Goal: Task Accomplishment & Management: Manage account settings

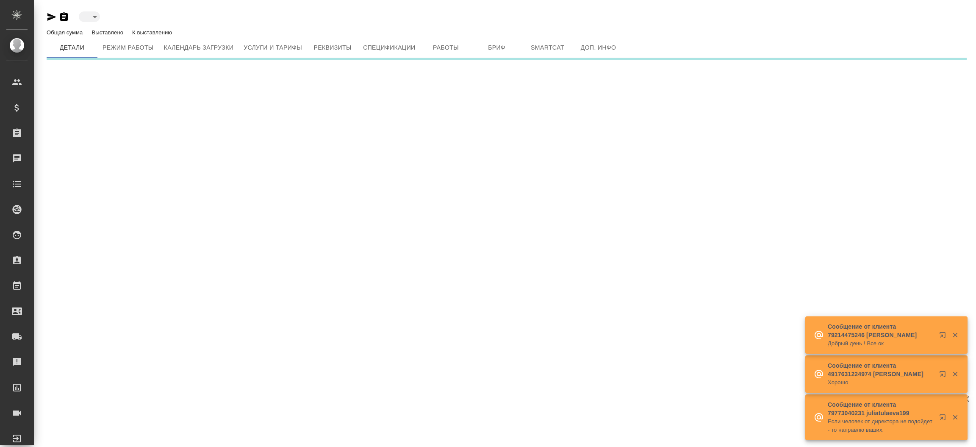
type input "created"
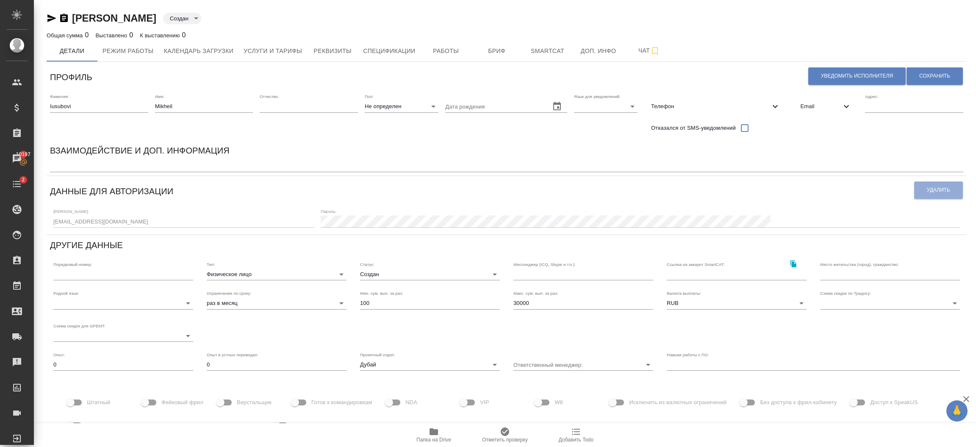
click at [641, 204] on div "Логин: jewcy2909@gmail.com Пароль:" at bounding box center [507, 217] width 914 height 26
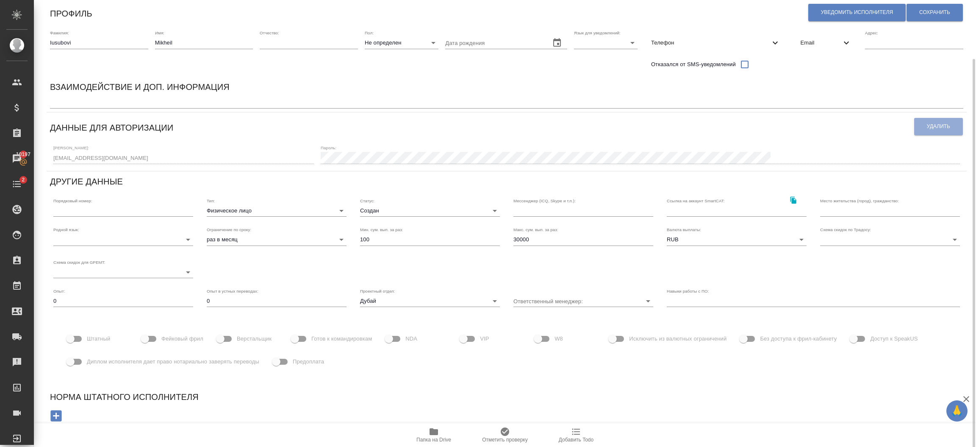
scroll to position [65, 0]
click at [283, 360] on input "Предоплата" at bounding box center [276, 360] width 48 height 16
checkbox input "true"
click at [935, 15] on button "Сохранить" at bounding box center [935, 10] width 56 height 17
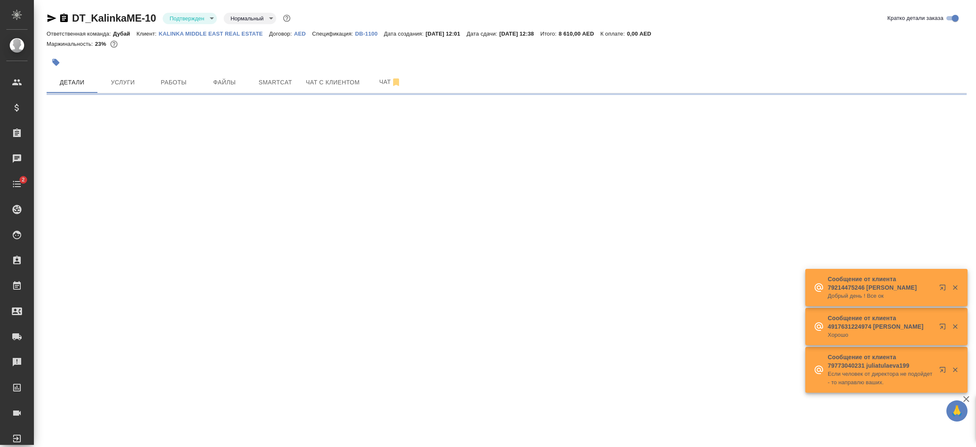
select select "RU"
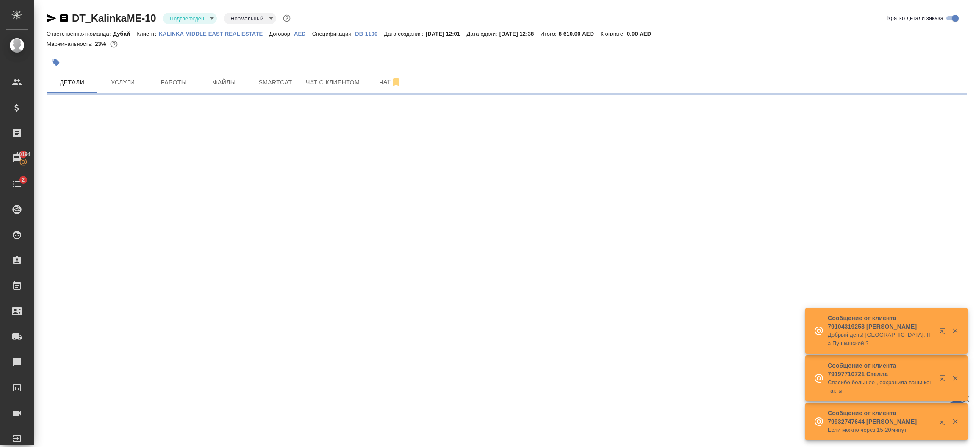
select select "RU"
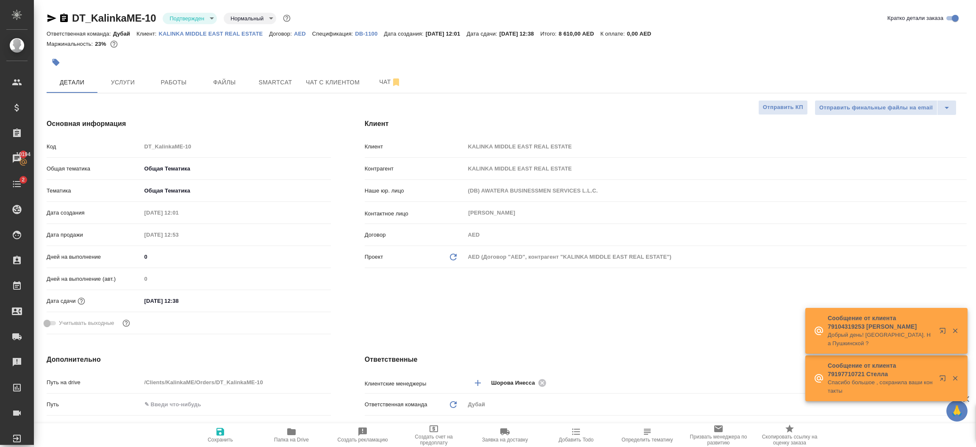
type textarea "x"
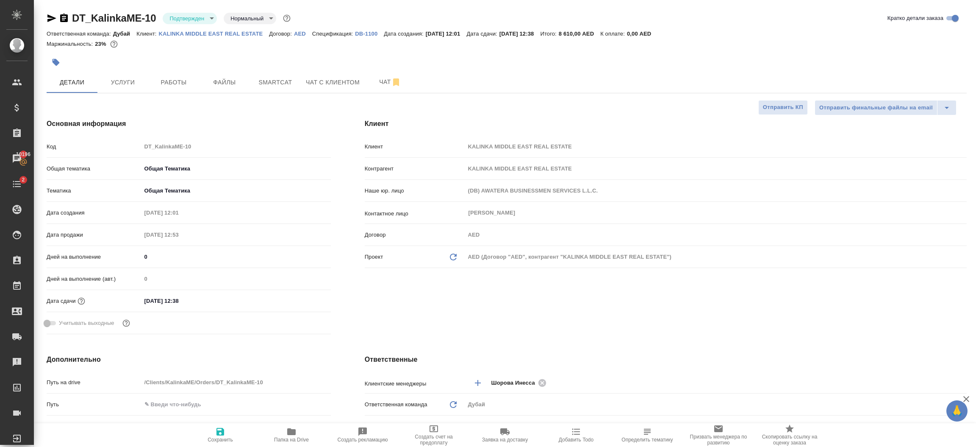
type textarea "x"
click at [185, 81] on span "Работы" at bounding box center [173, 82] width 41 height 11
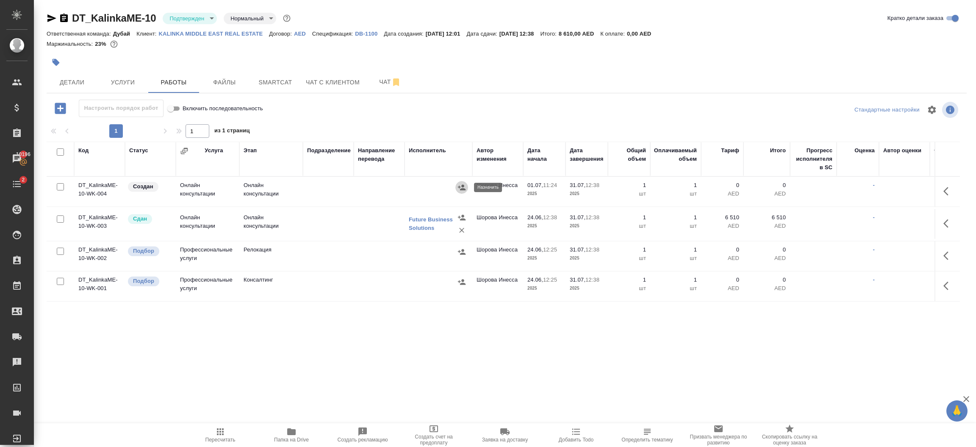
click at [459, 183] on icon "button" at bounding box center [462, 187] width 8 height 8
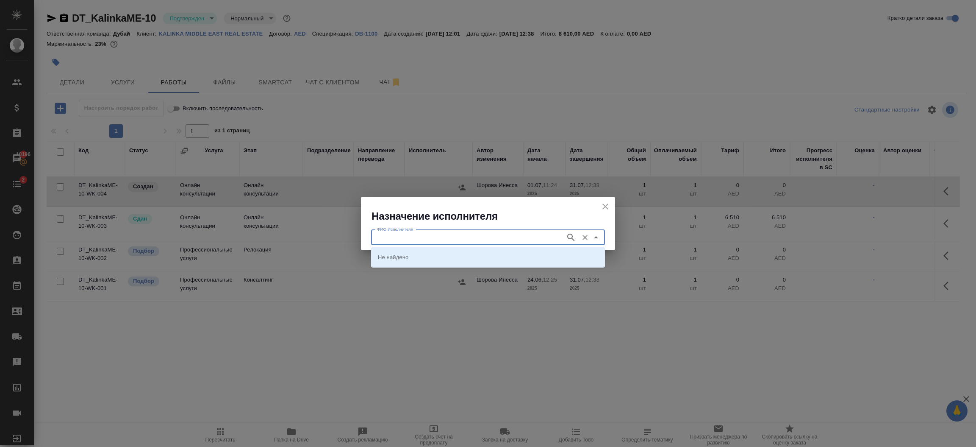
click at [456, 239] on input "ФИО Исполнителя" at bounding box center [468, 237] width 188 height 10
type input "Iusu"
click at [461, 251] on li "[PERSON_NAME]" at bounding box center [488, 256] width 234 height 15
type input "[PERSON_NAME]"
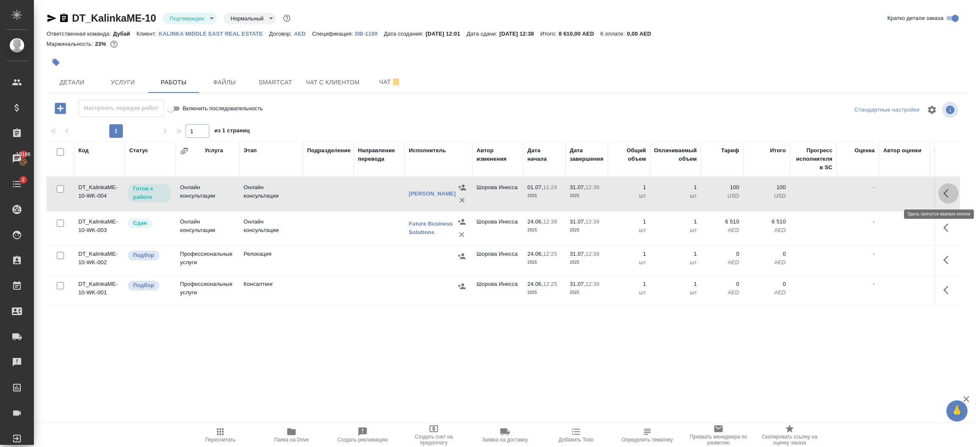
click at [945, 195] on icon "button" at bounding box center [949, 193] width 10 height 10
click at [884, 193] on icon "button" at bounding box center [886, 193] width 10 height 10
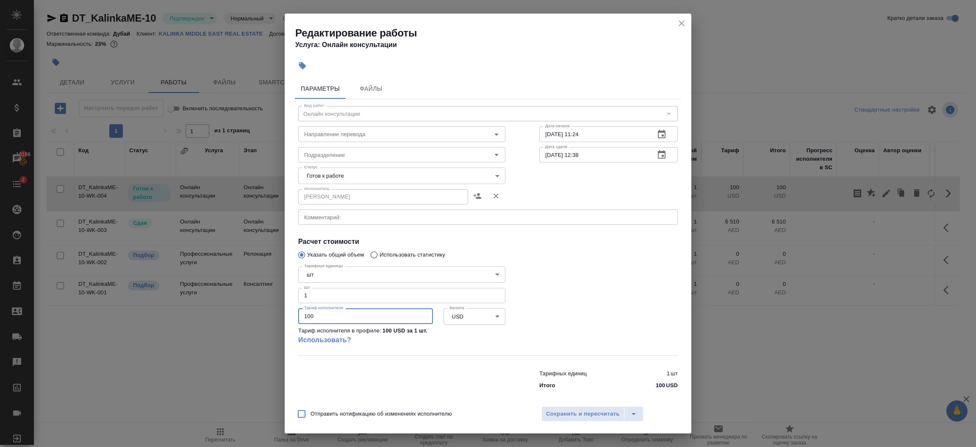
drag, startPoint x: 344, startPoint y: 319, endPoint x: 259, endPoint y: 322, distance: 84.8
click at [259, 322] on div "Редактирование работы Услуга: Онлайн консультации Параметры Файлы Вид работ Онл…" at bounding box center [488, 223] width 976 height 447
type input "275"
click at [375, 175] on body "🙏 .cls-1 fill:#fff; AWATERA Шорова Инесса i.shorova_kiev Клиенты Спецификации З…" at bounding box center [488, 223] width 976 height 447
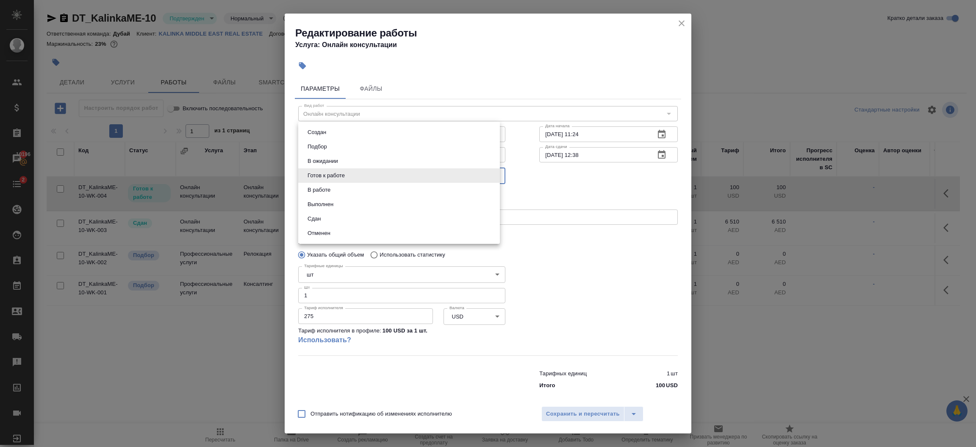
click at [342, 219] on li "Сдан" at bounding box center [399, 218] width 202 height 14
type input "closed"
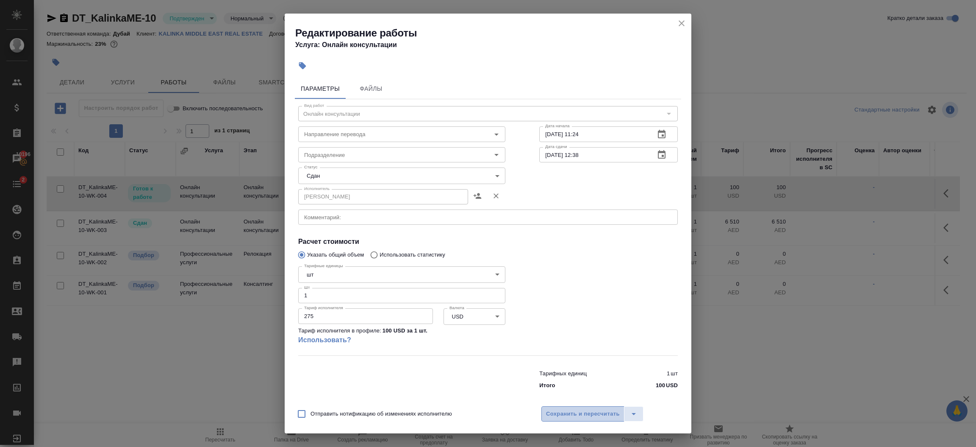
click at [590, 414] on span "Сохранить и пересчитать" at bounding box center [583, 414] width 74 height 10
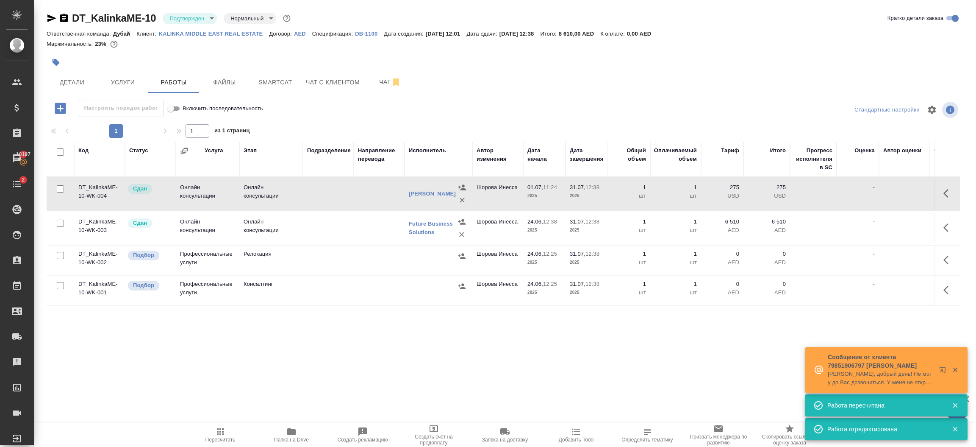
click at [228, 439] on span "Пересчитать" at bounding box center [221, 440] width 30 height 6
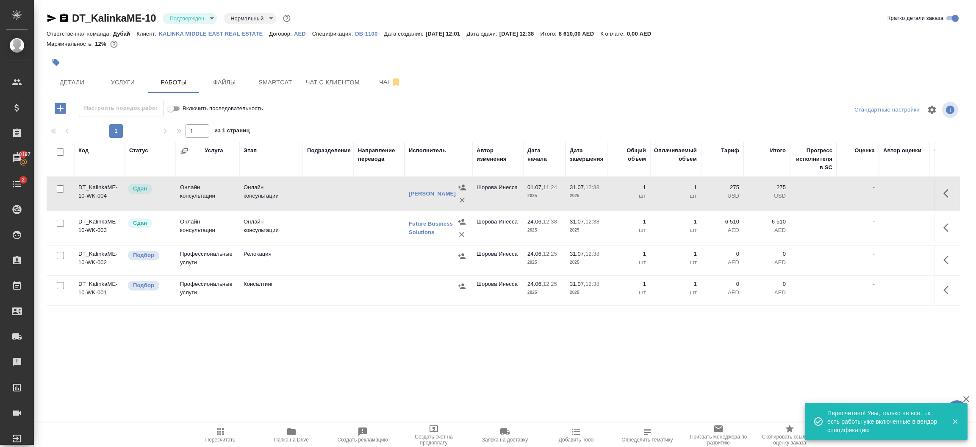
click at [548, 196] on p "2025" at bounding box center [545, 196] width 34 height 8
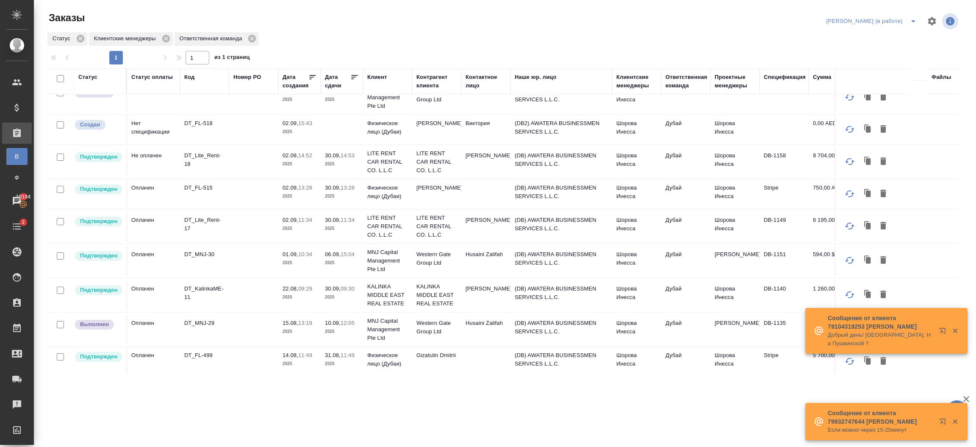
scroll to position [139, 0]
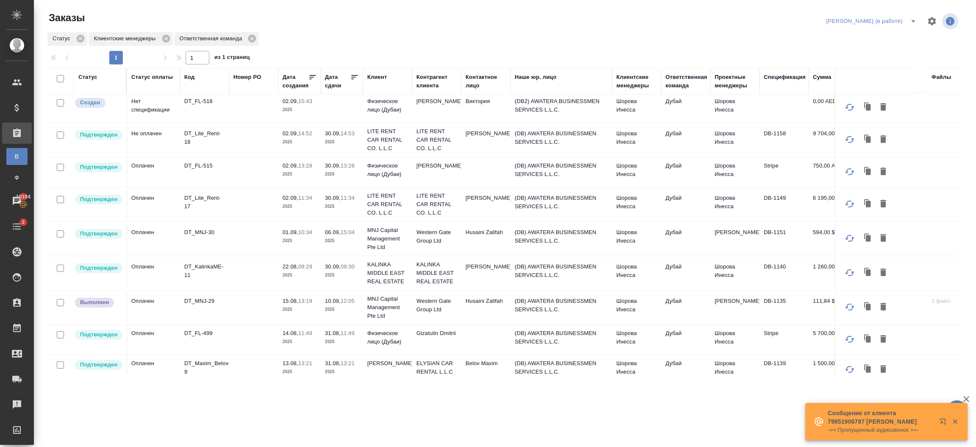
click at [770, 272] on td "DB-1140" at bounding box center [784, 273] width 49 height 30
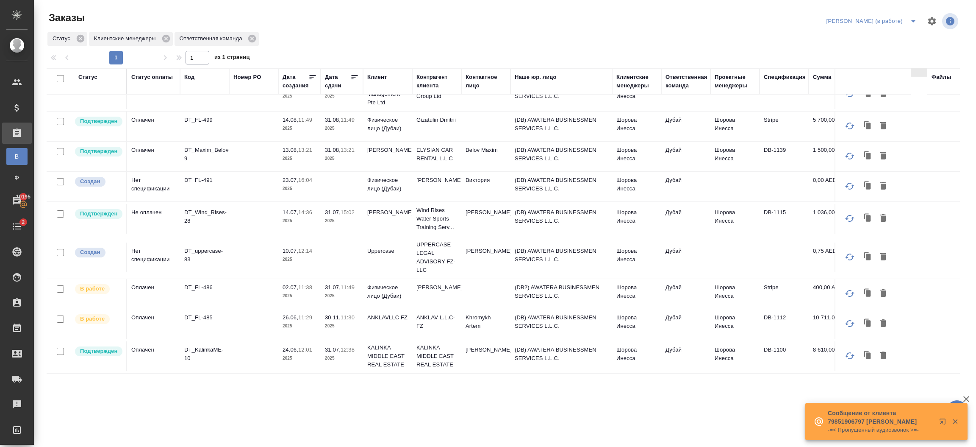
scroll to position [364, 0]
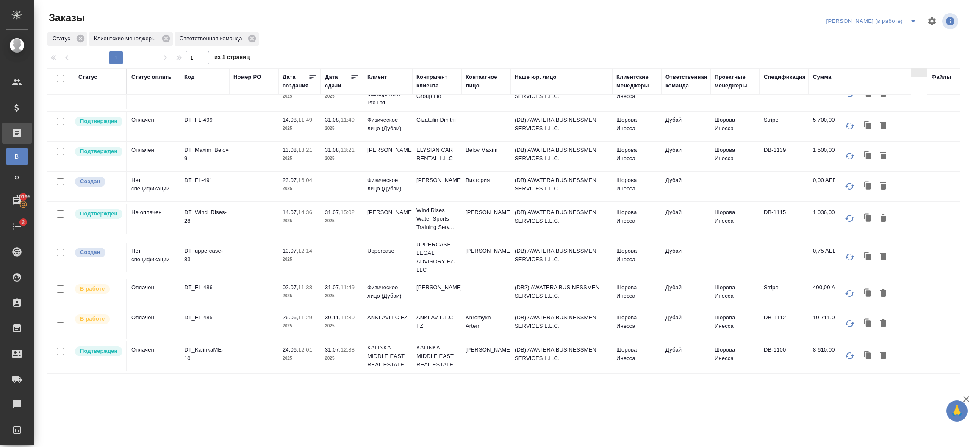
click at [609, 346] on td "(DB) AWATERA BUSINESSMEN SERVICES L.L.C." at bounding box center [562, 356] width 102 height 30
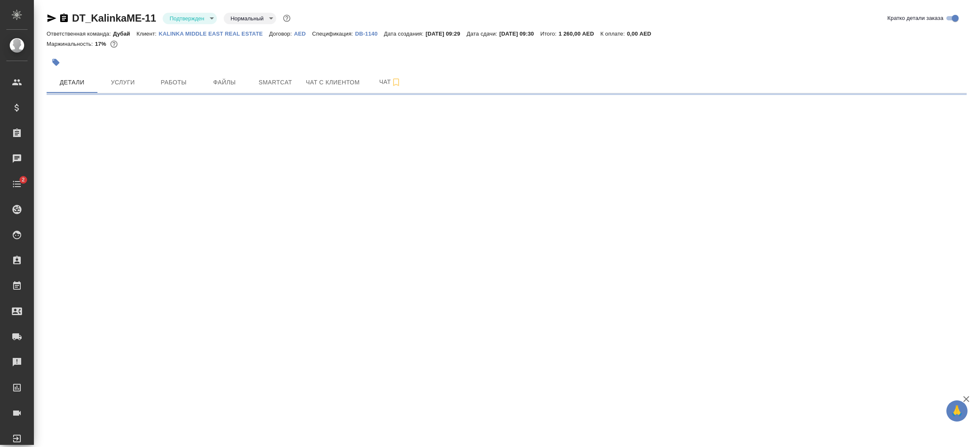
select select "RU"
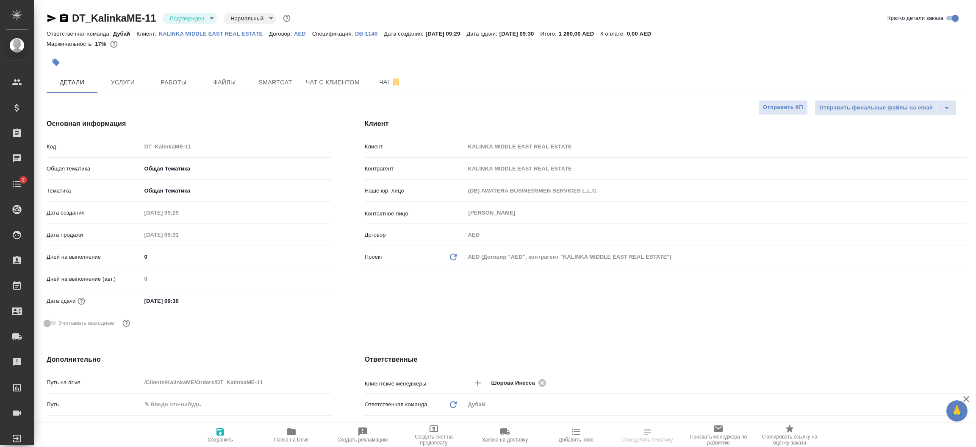
type textarea "x"
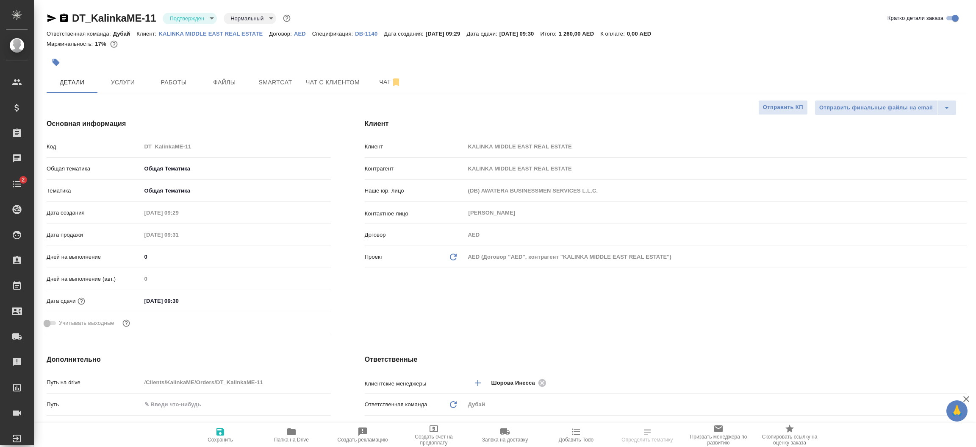
type textarea "x"
click at [186, 85] on span "Работы" at bounding box center [173, 82] width 41 height 11
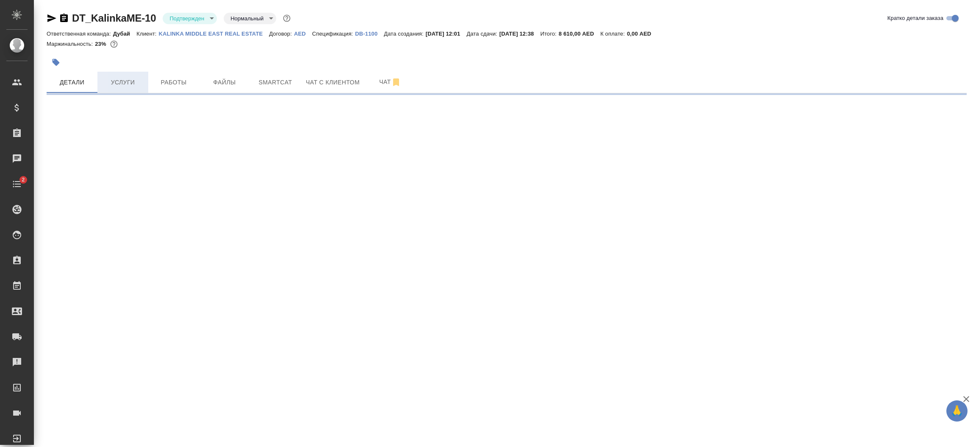
select select "RU"
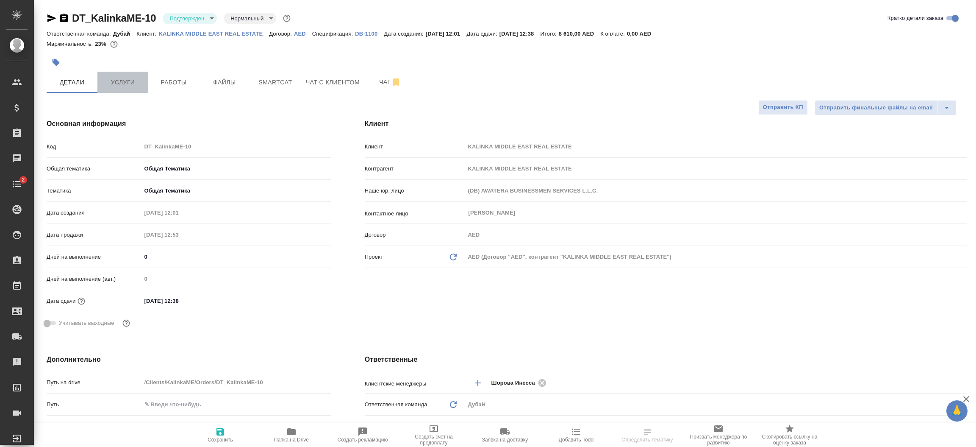
click at [129, 85] on span "Услуги" at bounding box center [123, 82] width 41 height 11
type textarea "x"
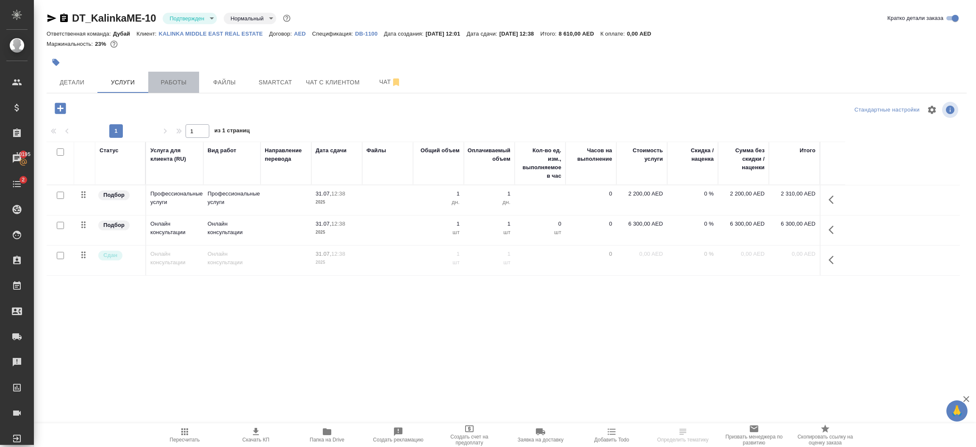
click at [181, 80] on span "Работы" at bounding box center [173, 82] width 41 height 11
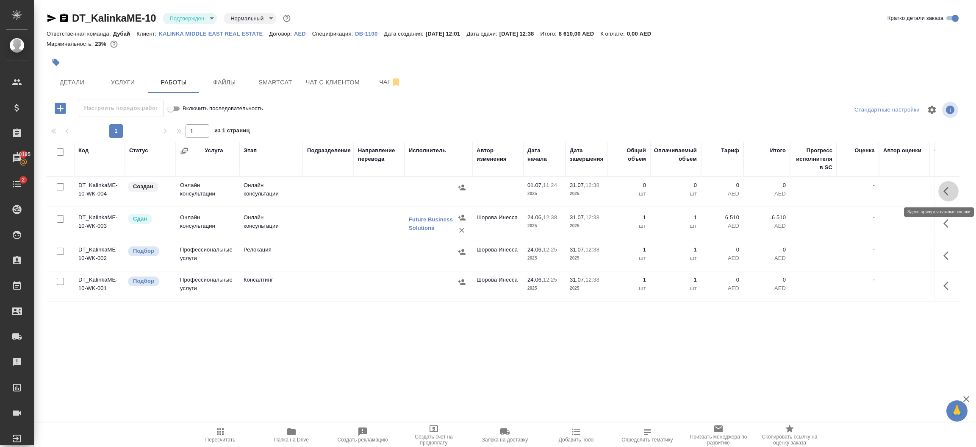
click at [952, 193] on icon "button" at bounding box center [949, 191] width 10 height 10
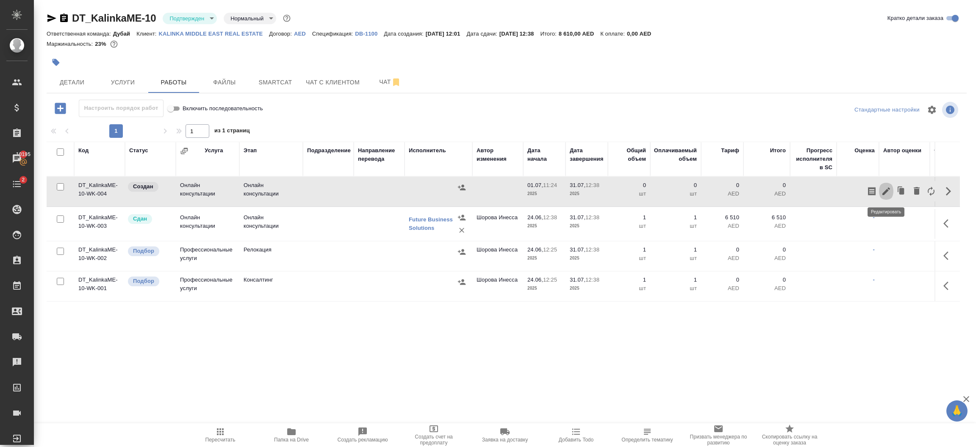
click at [888, 192] on icon "button" at bounding box center [886, 191] width 10 height 10
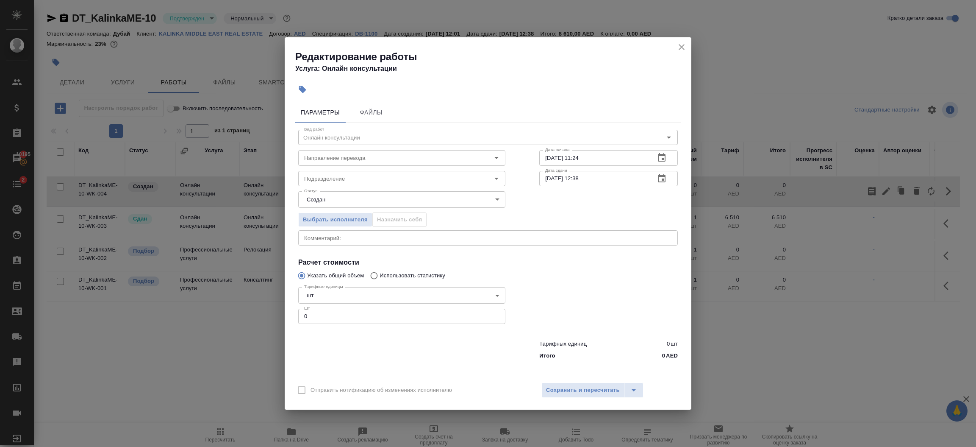
click at [393, 321] on input "0" at bounding box center [401, 316] width 207 height 15
type input "1"
click at [565, 384] on button "Сохранить и пересчитать" at bounding box center [583, 389] width 83 height 15
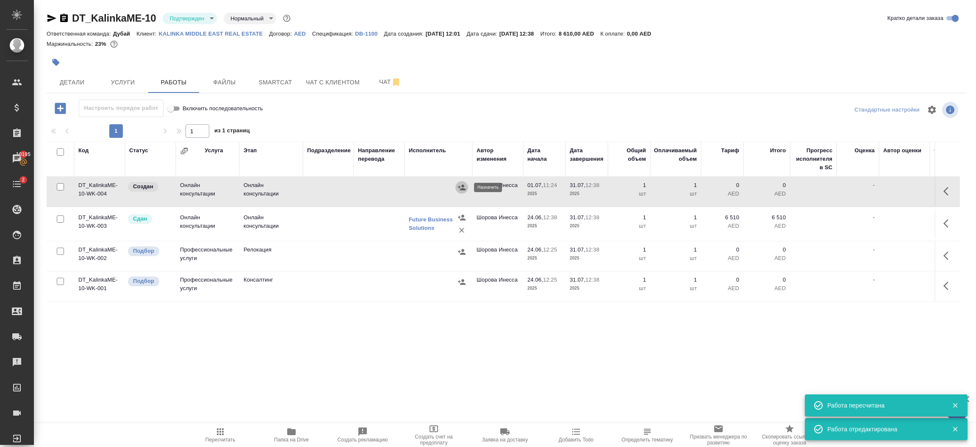
click at [462, 187] on icon "button" at bounding box center [462, 187] width 8 height 6
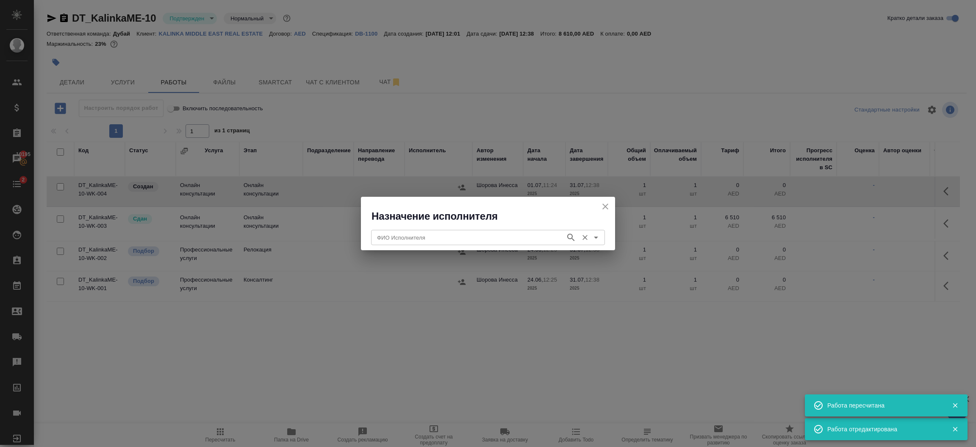
click at [459, 242] on input "ФИО Исполнителя" at bounding box center [468, 237] width 188 height 10
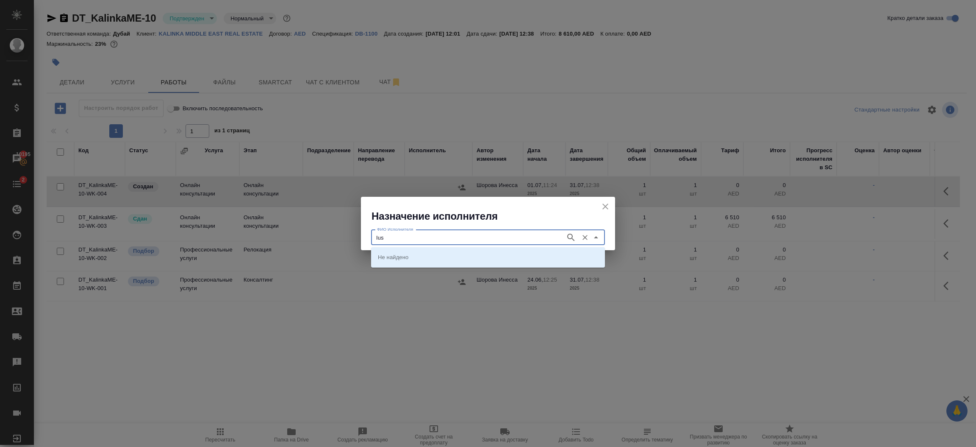
type input "Ius"
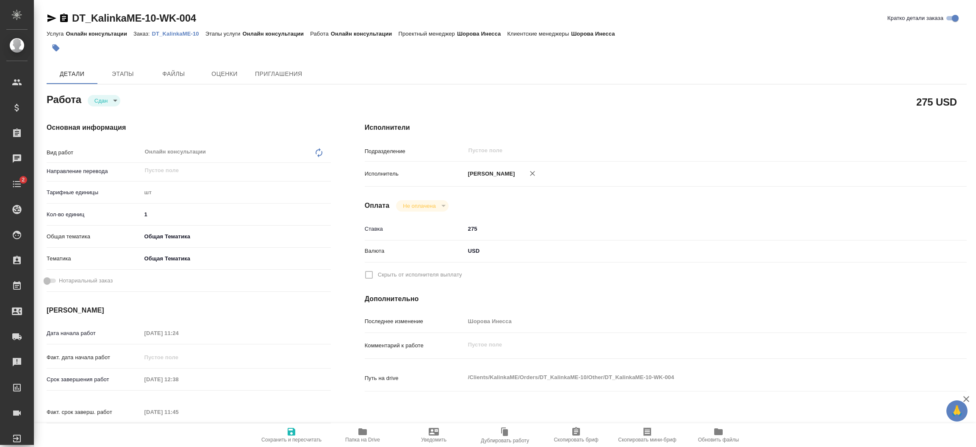
type textarea "x"
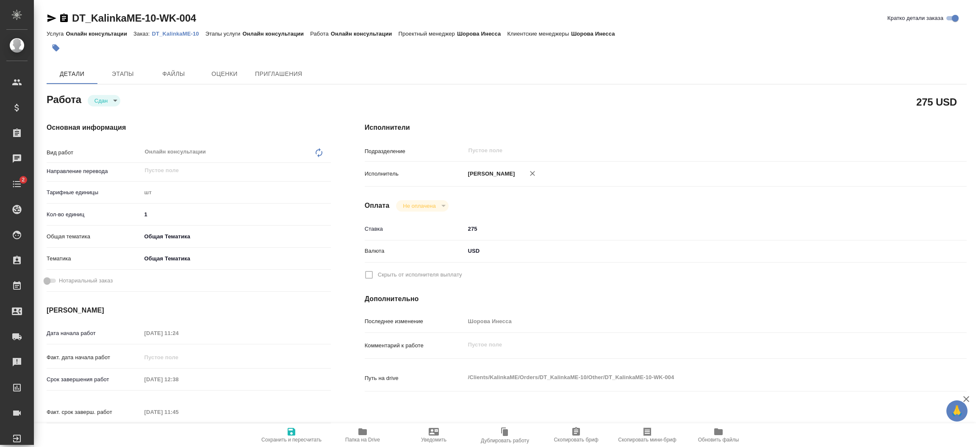
type textarea "x"
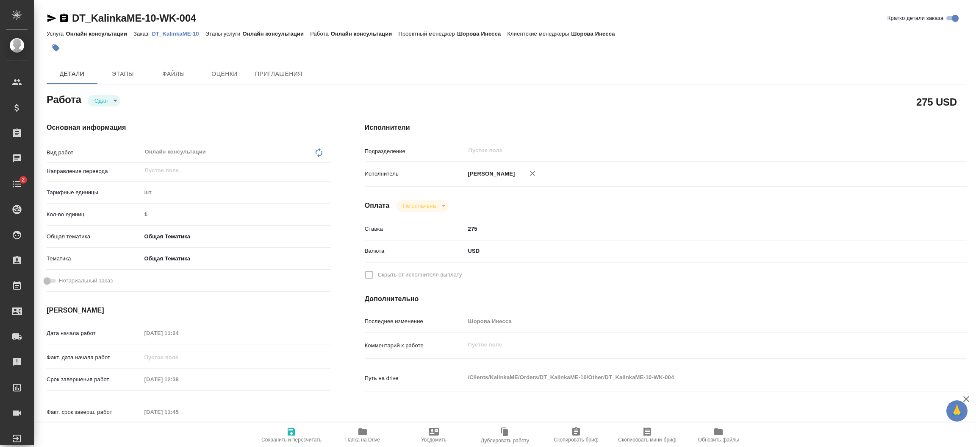
type textarea "x"
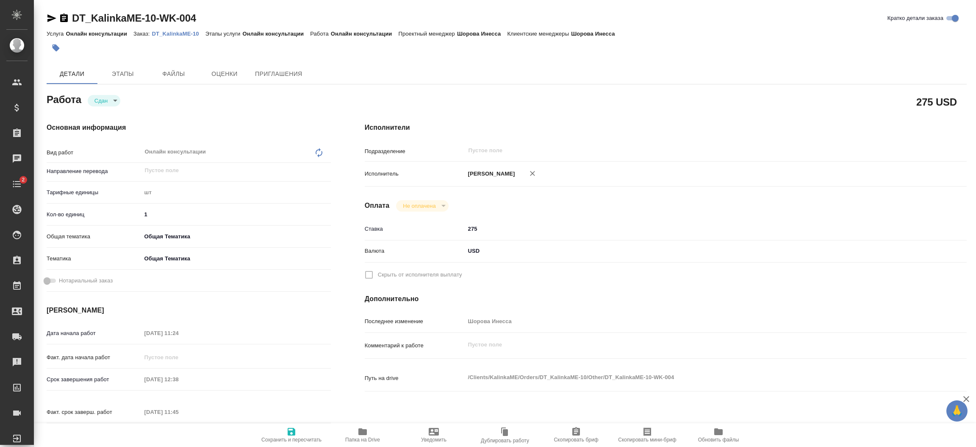
type textarea "x"
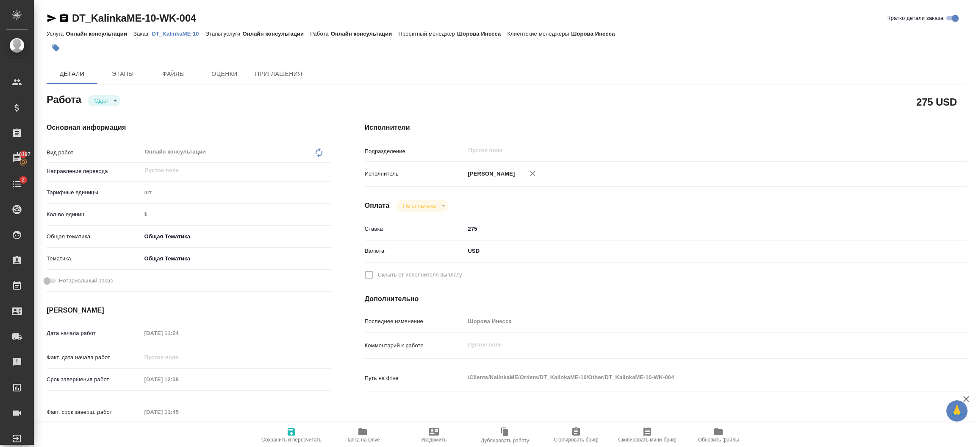
type textarea "x"
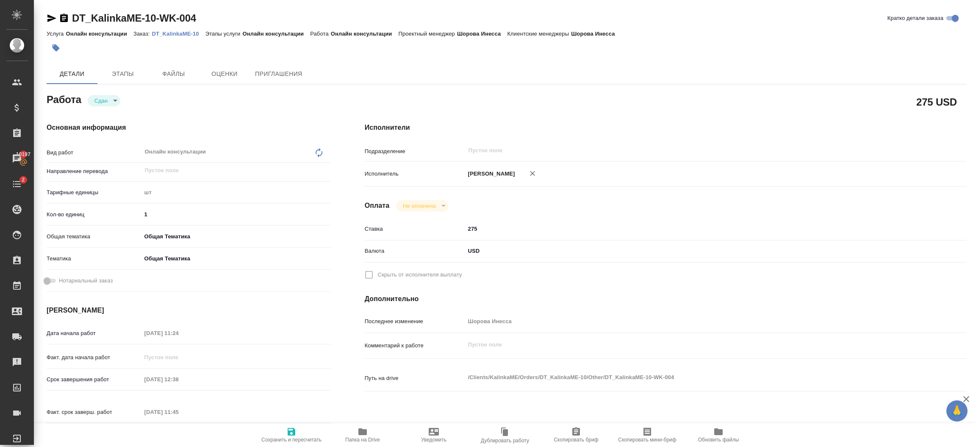
type textarea "x"
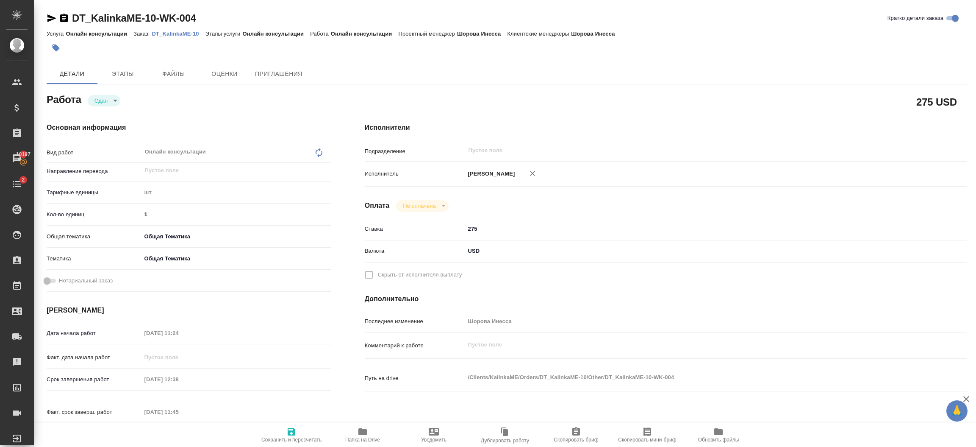
type textarea "x"
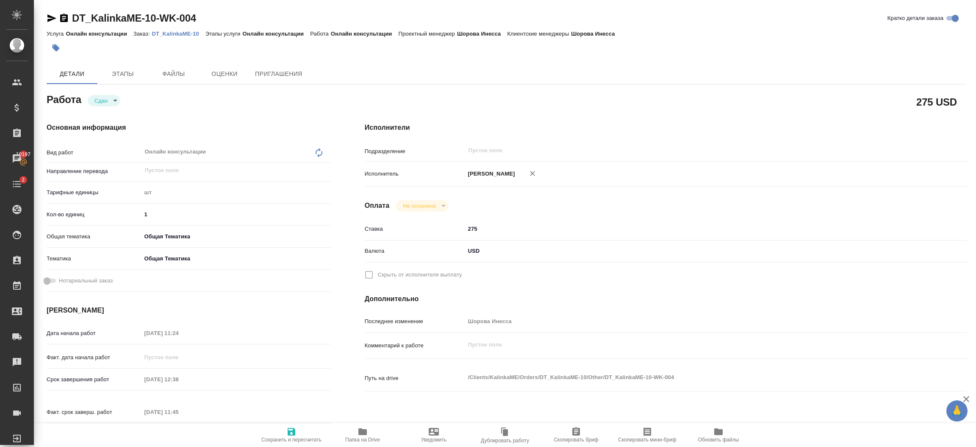
type textarea "x"
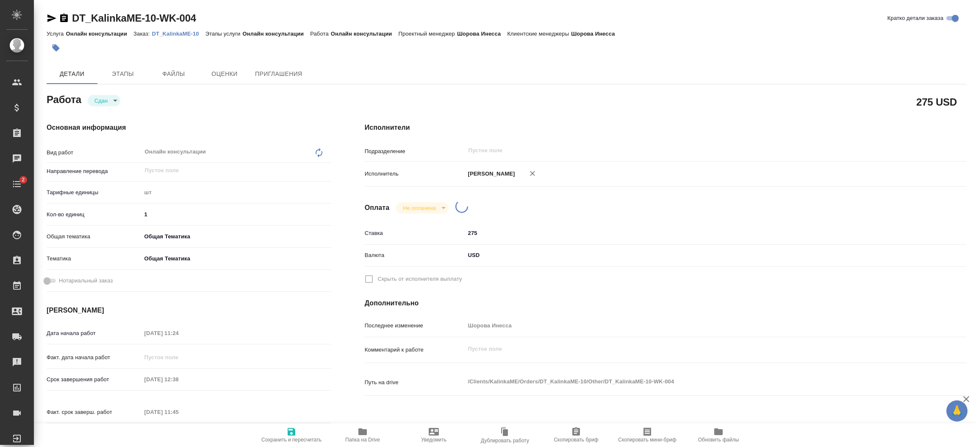
type textarea "x"
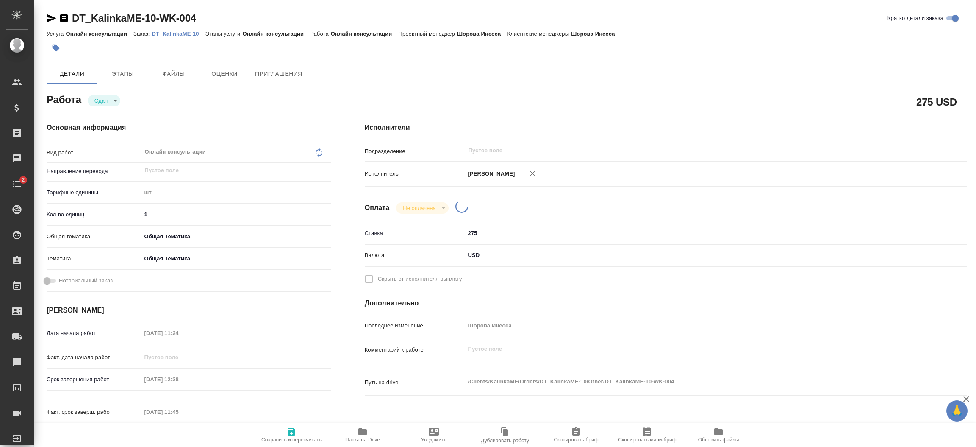
type textarea "x"
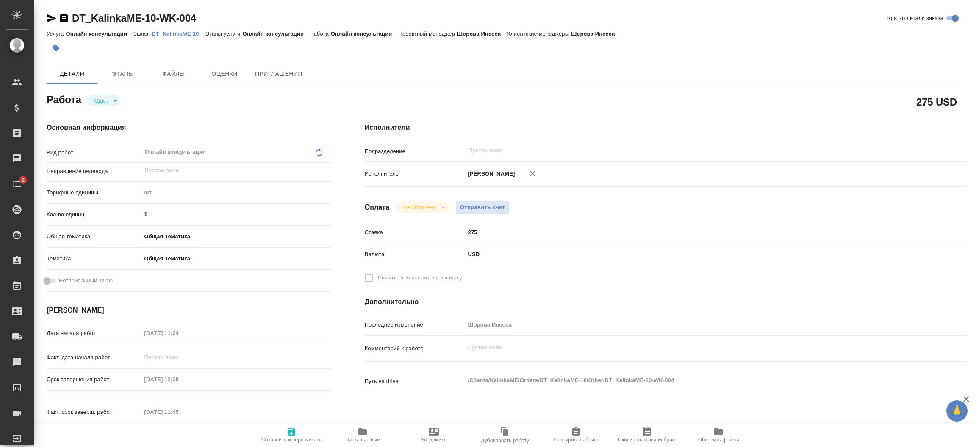
type textarea "x"
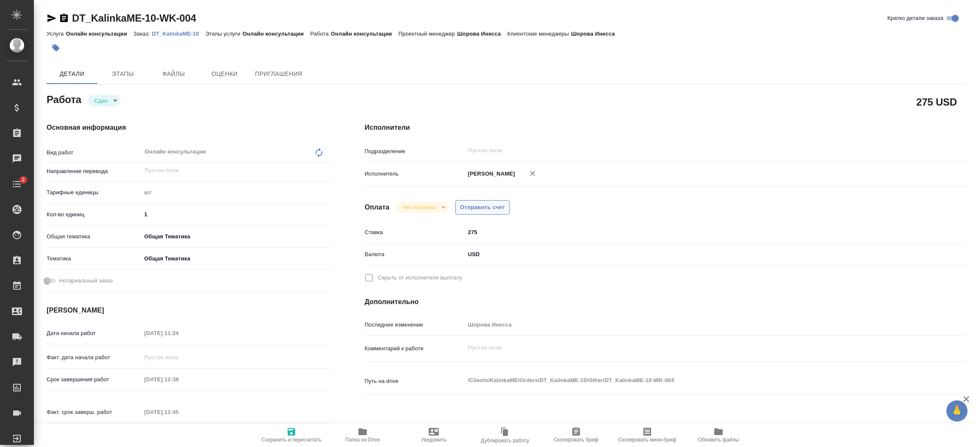
type textarea "x"
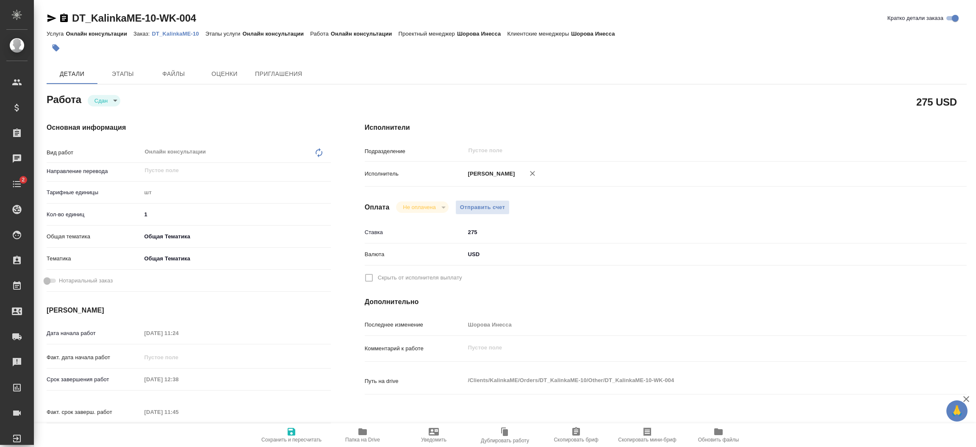
type textarea "x"
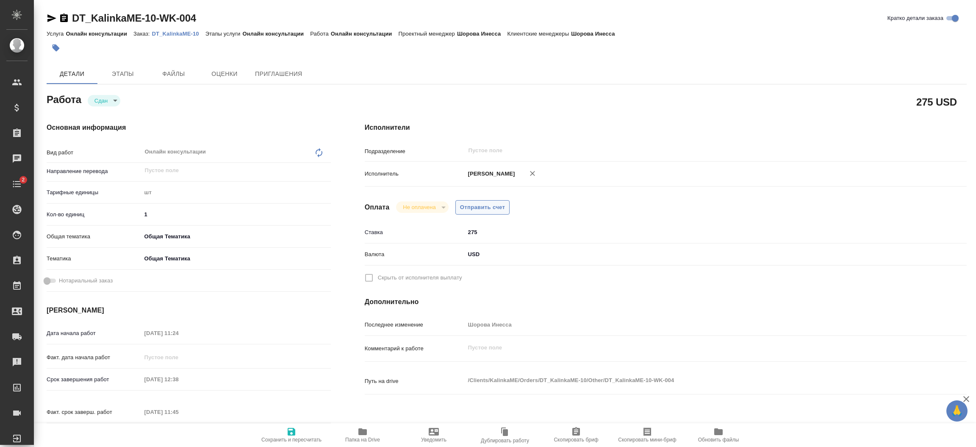
type textarea "x"
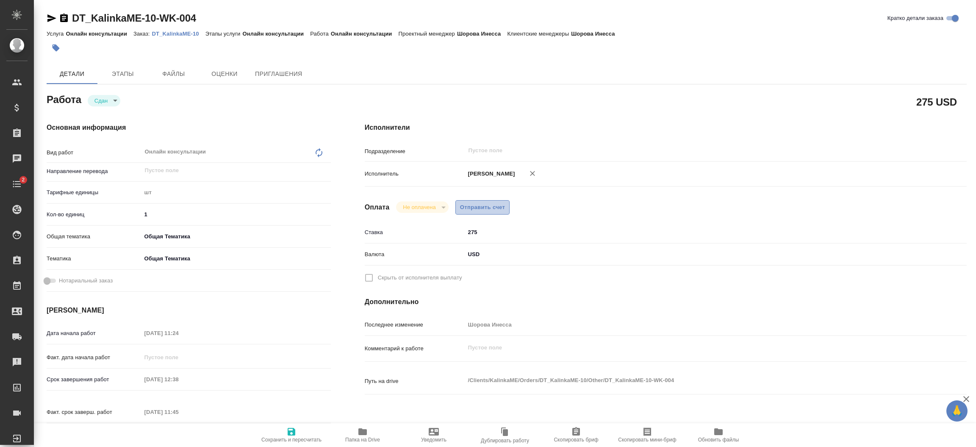
click at [477, 209] on span "Отправить счет" at bounding box center [482, 208] width 45 height 10
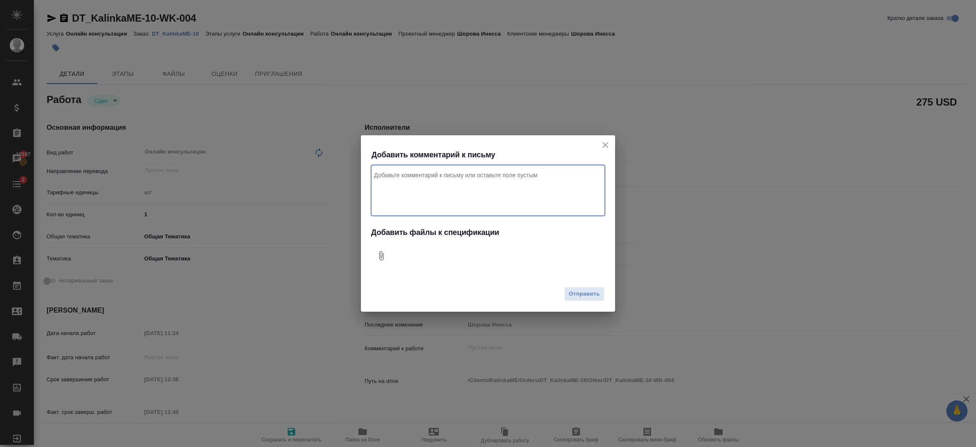
type textarea "x"
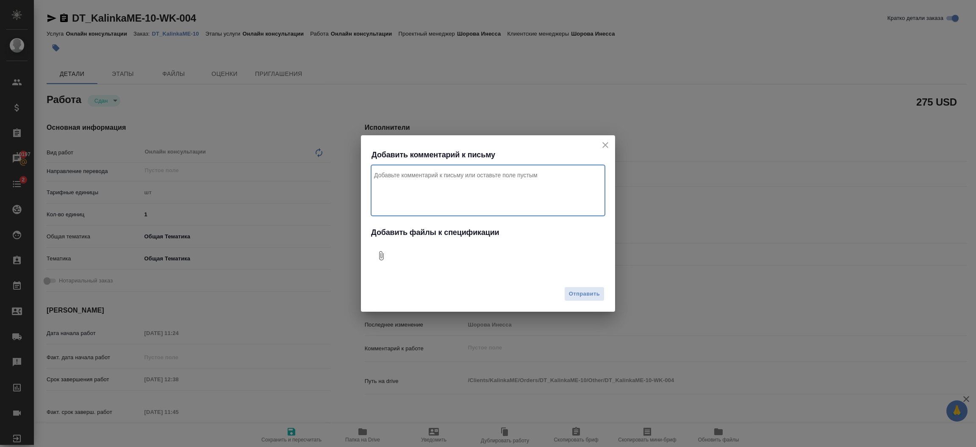
click at [457, 192] on textarea "Комментарий к письму" at bounding box center [488, 190] width 234 height 51
type textarea "Привет, оплата за консультацию, проект Дубай"
click at [383, 253] on icon "Добавить файлы к спецификации" at bounding box center [381, 255] width 10 height 10
click at [587, 298] on span "Отправить" at bounding box center [584, 294] width 31 height 10
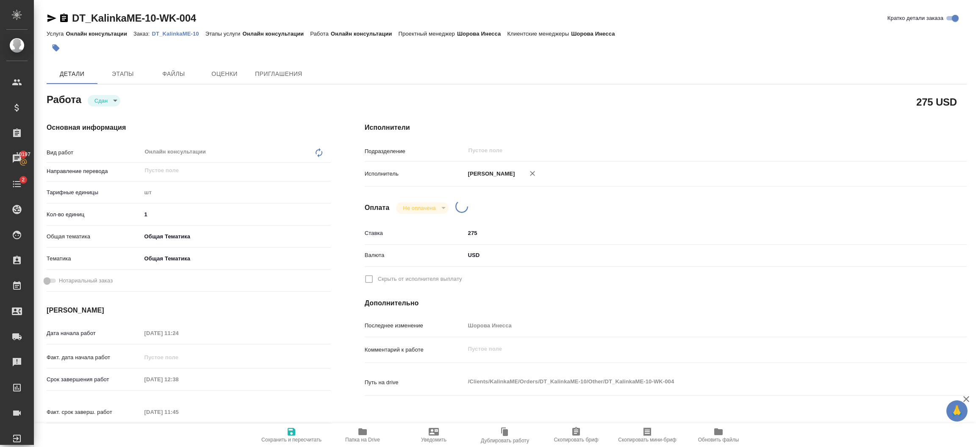
type textarea "x"
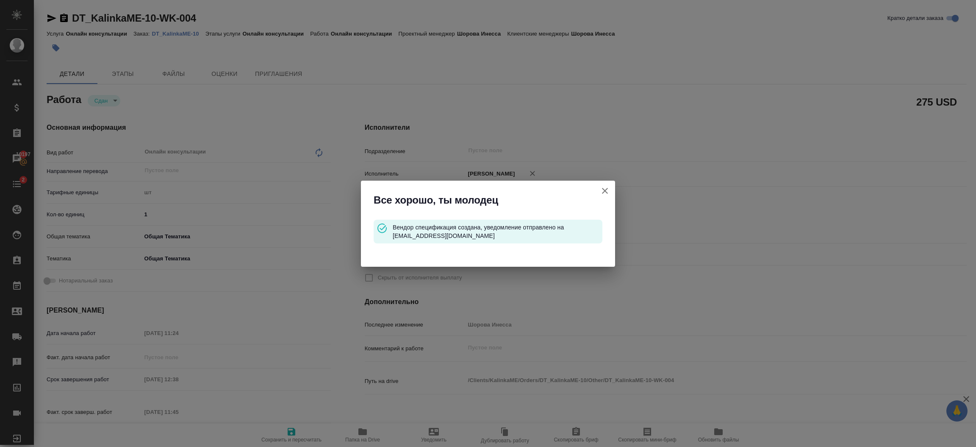
type input "closed"
type textarea "Онлайн консультации"
type textarea "x"
type input "5a8b1489cc6b4906c91bfdc1"
type input "1"
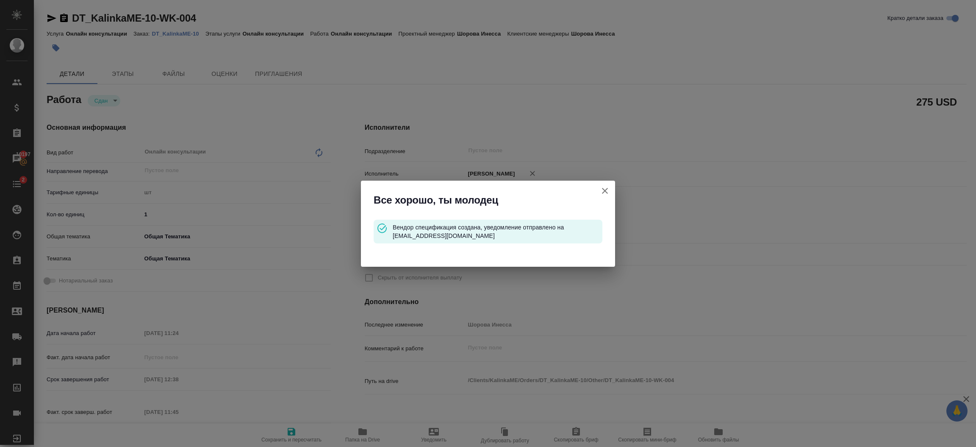
type input "obtem"
type input "6012b1ca196b0e5c9229a120"
type input "01.07.2025 11:24"
type input "31.07.2025 12:38"
type input "12.09.2025 11:45"
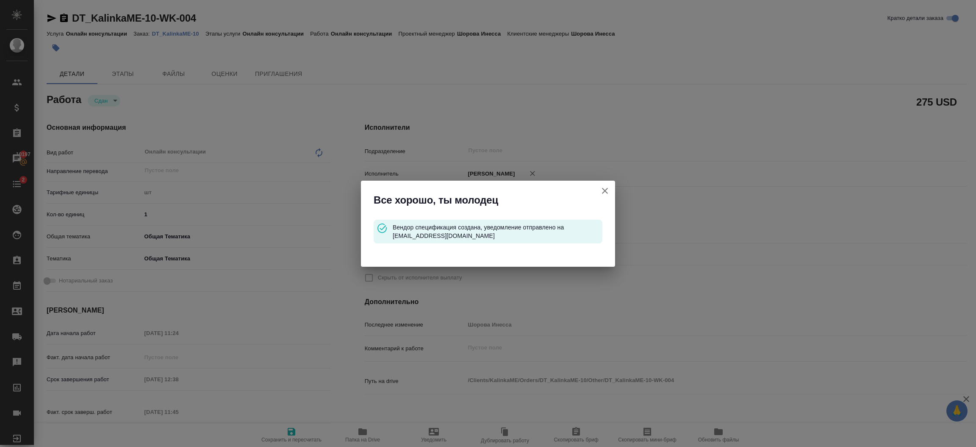
type input "31.07.2025 12:38"
type input "notPayed"
type input "275"
type input "USD"
type input "Шорова Инесса"
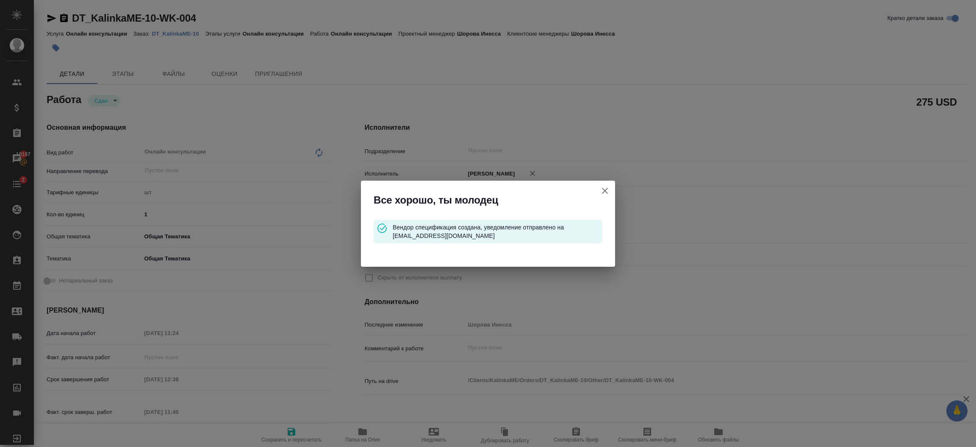
type textarea "x"
type textarea "/Clients/KalinkaME/Orders/DT_KalinkaME-10/Other/DT_KalinkaME-10-WK-004"
type textarea "x"
type input "DT_KalinkaME-10"
type input "Онлайн консультации"
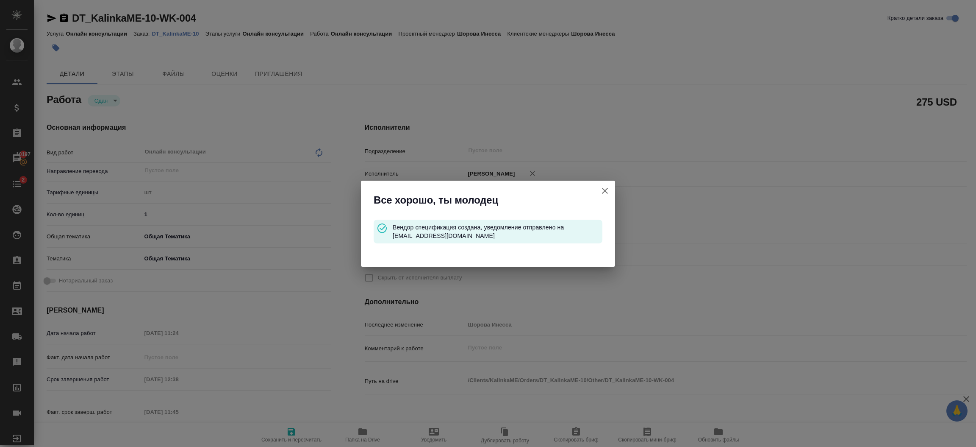
type input "Онлайн консультации"
type input "Шорова Инесса"
type input "/Clients/KalinkaME/Orders/DT_KalinkaME-10"
type textarea "x"
type textarea "эджари в Абу Даби"
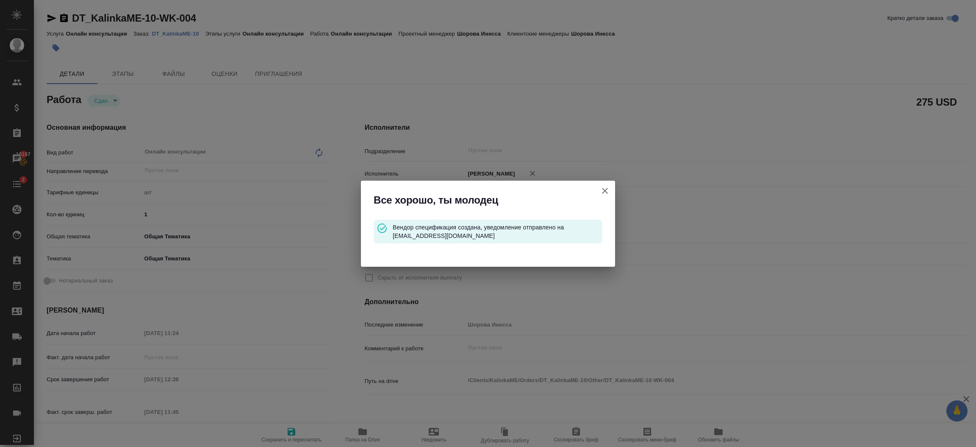
type textarea "x"
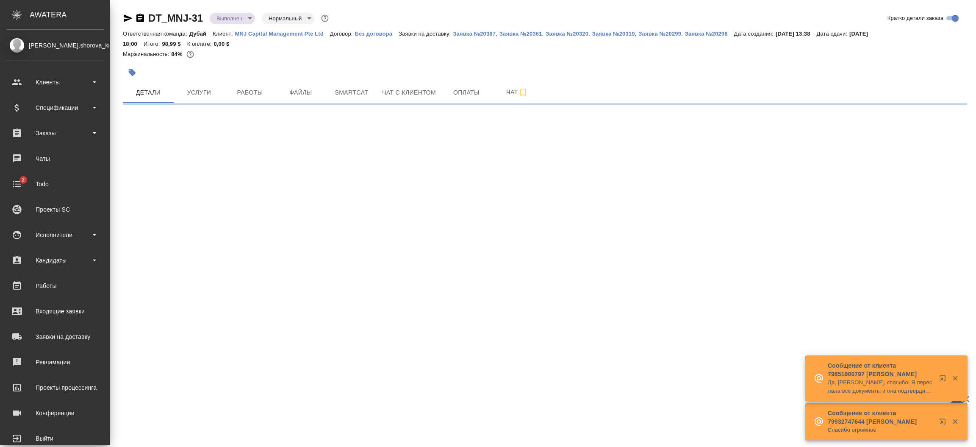
select select "RU"
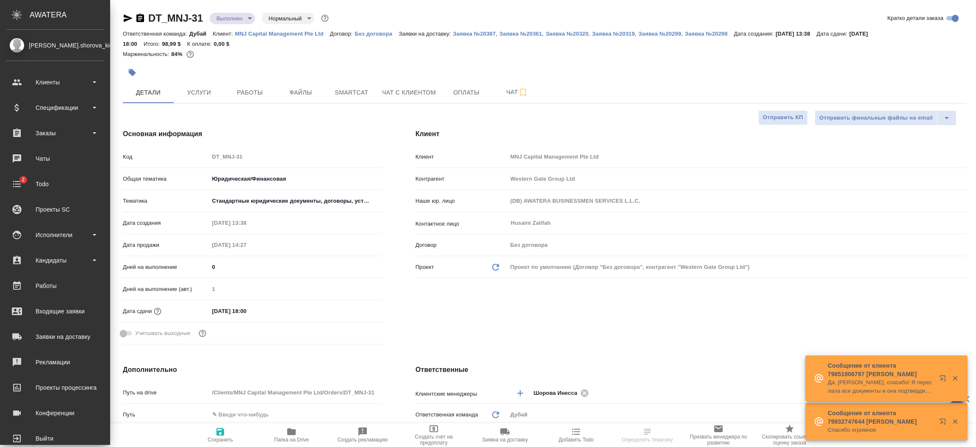
type textarea "x"
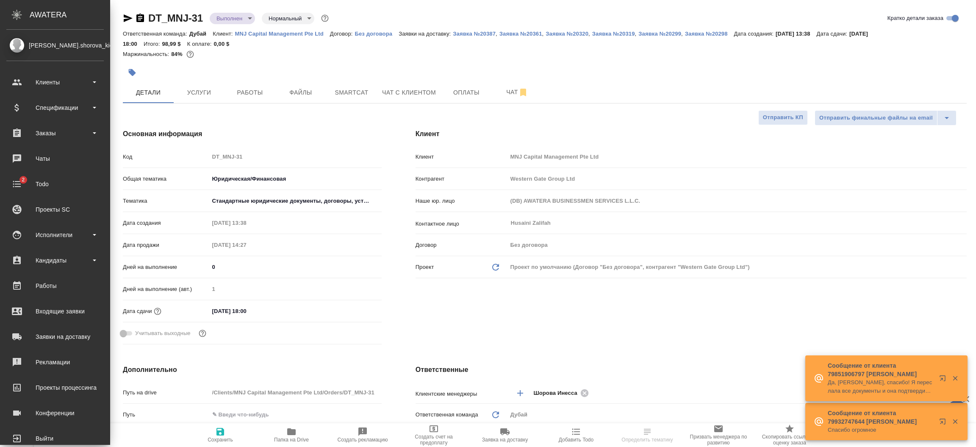
type textarea "x"
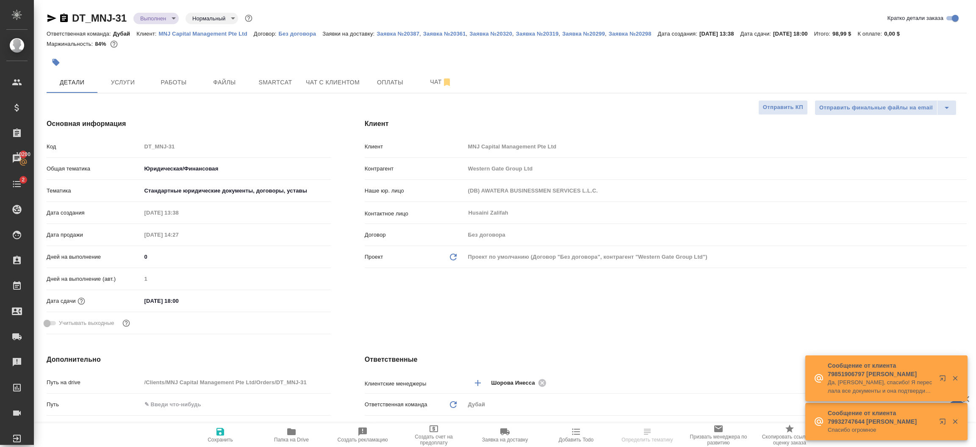
click at [396, 306] on div "Клиент Клиент MNJ Capital Management Pte Ltd Контрагент Western Gate Group Ltd …" at bounding box center [666, 228] width 636 height 253
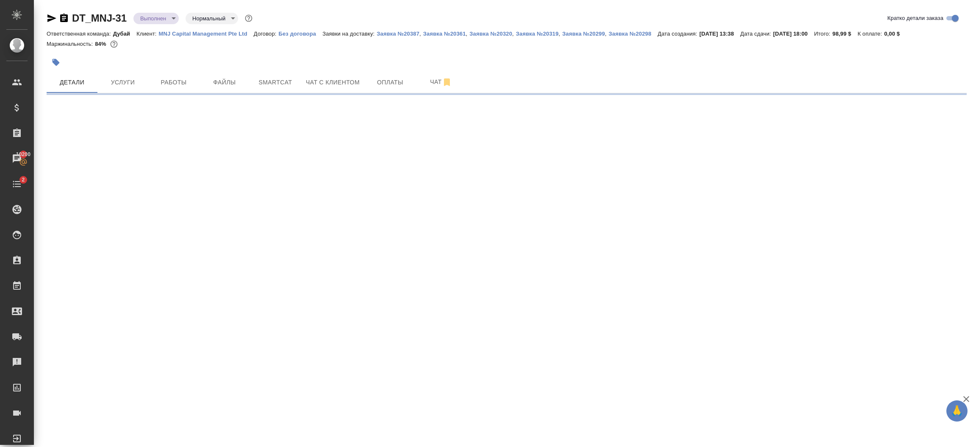
select select "RU"
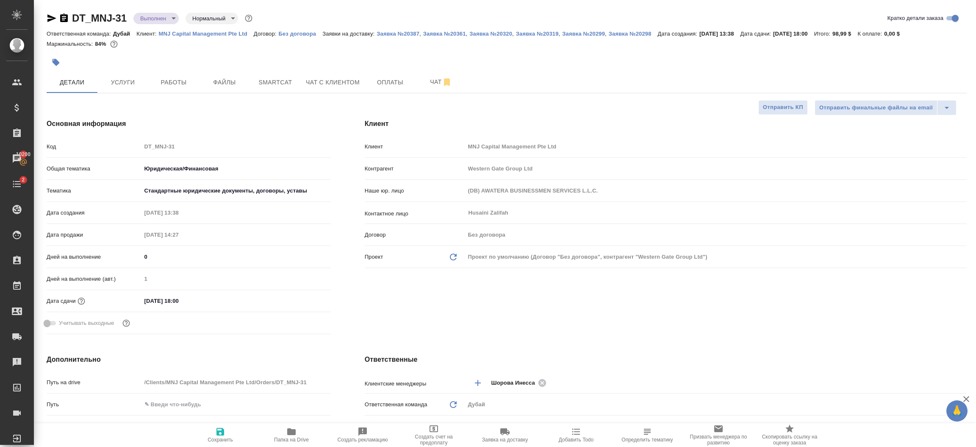
type textarea "x"
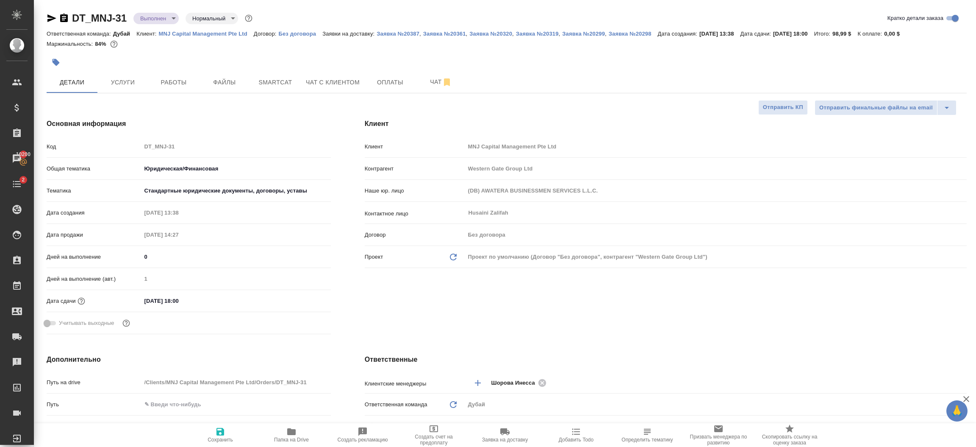
type textarea "x"
